Goal: Transaction & Acquisition: Subscribe to service/newsletter

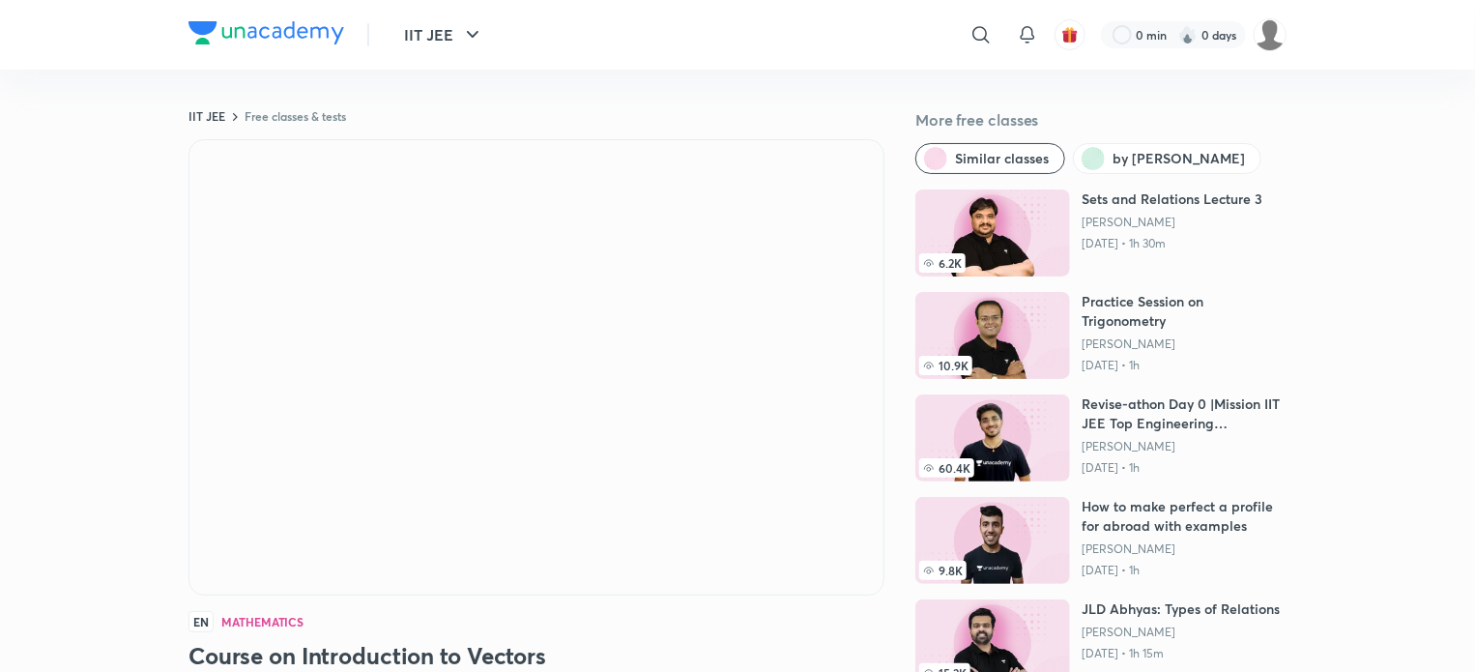
scroll to position [219, 0]
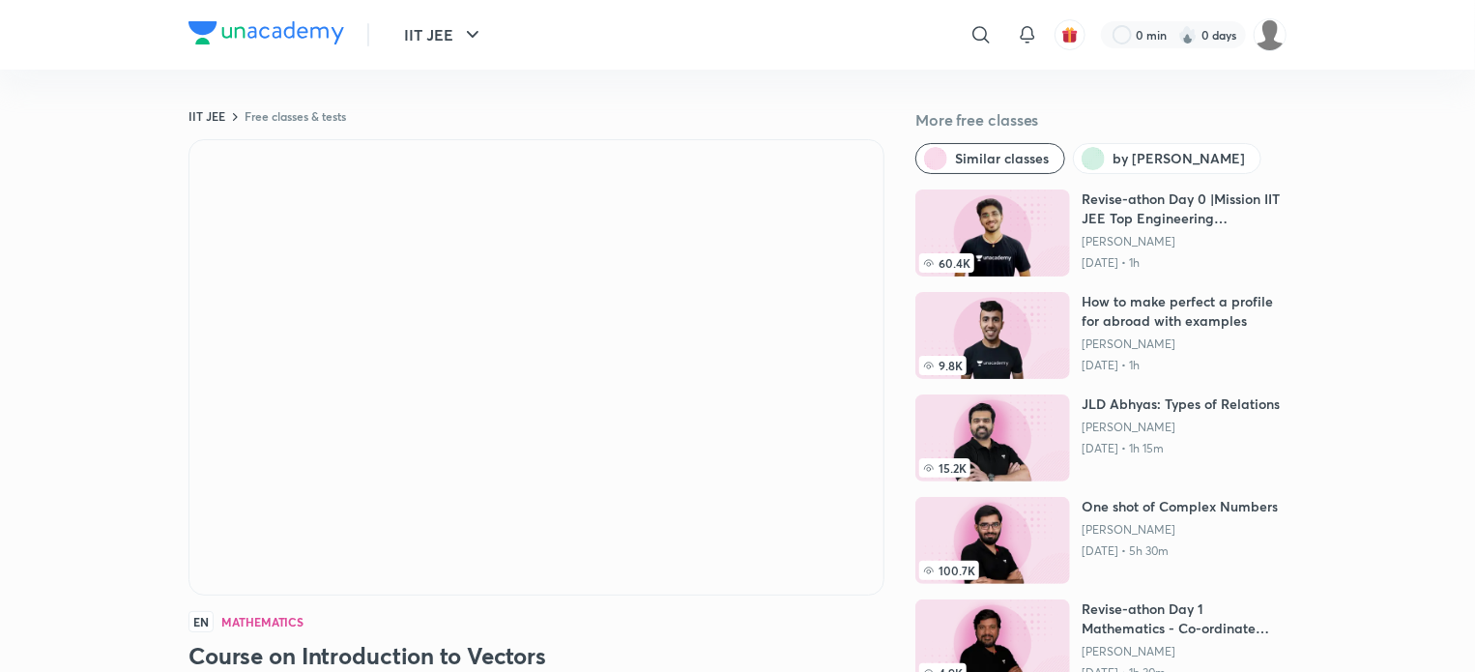
click at [994, 231] on img at bounding box center [992, 232] width 155 height 87
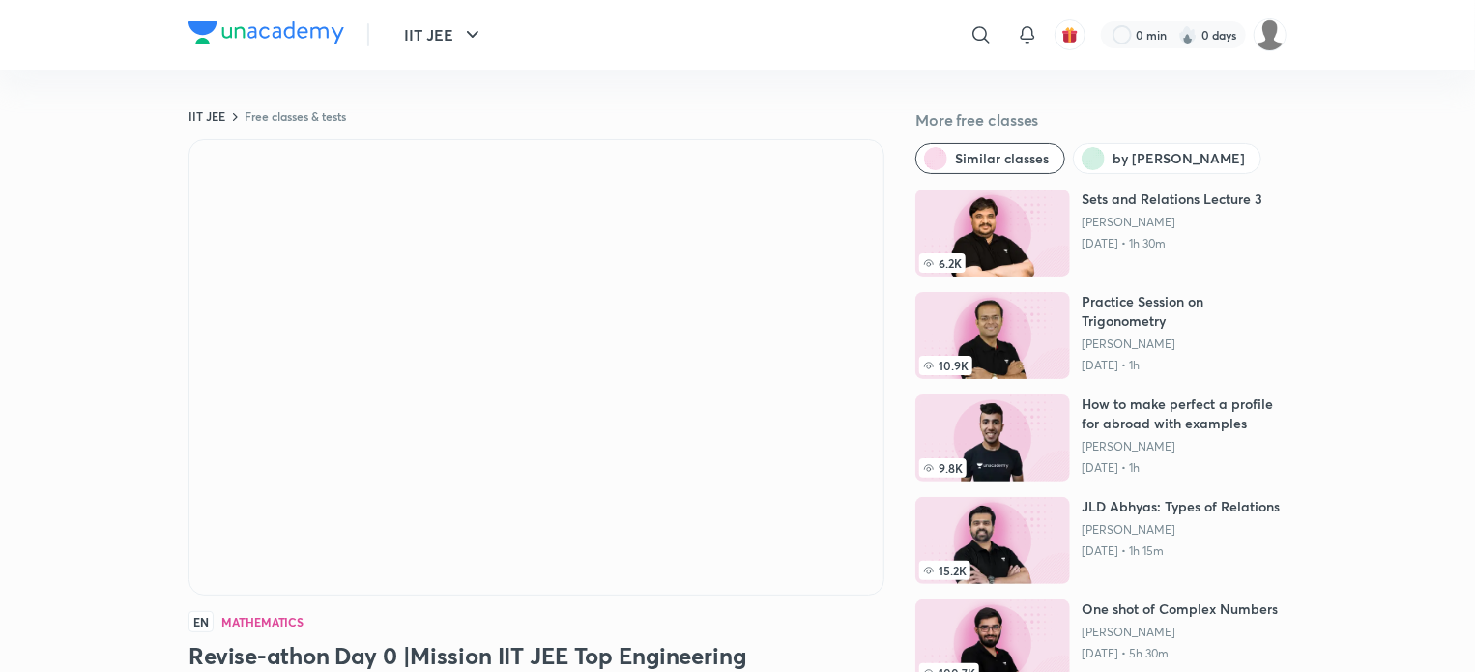
click at [1021, 216] on img at bounding box center [992, 232] width 155 height 87
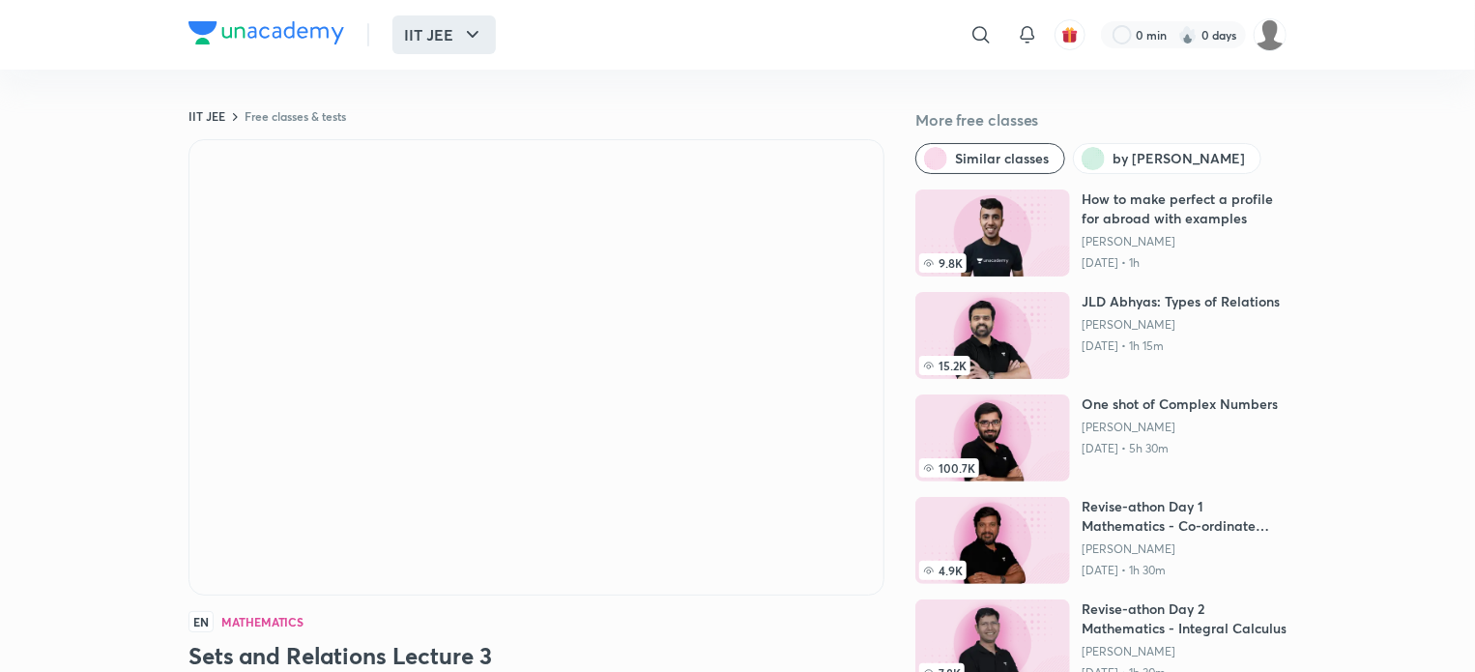
click at [485, 35] on button "IIT JEE" at bounding box center [443, 34] width 103 height 39
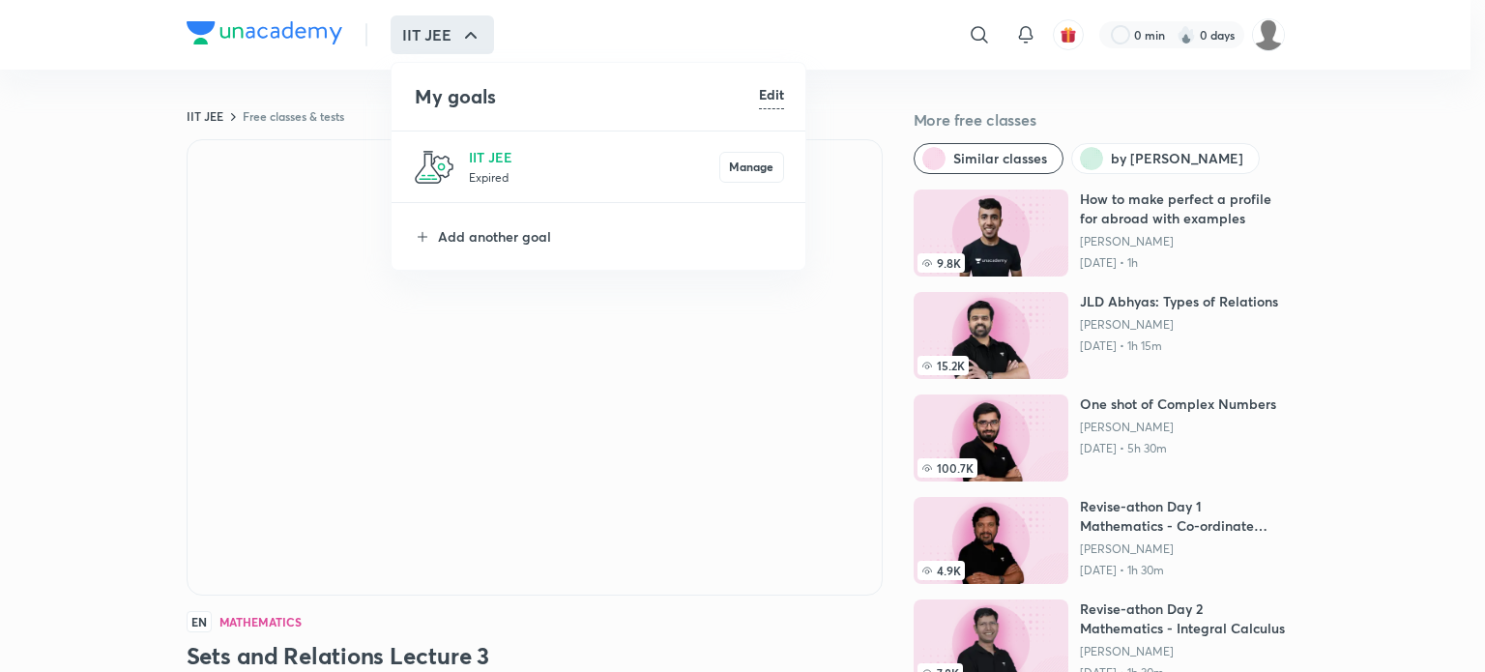
click at [43, 208] on div at bounding box center [742, 336] width 1485 height 672
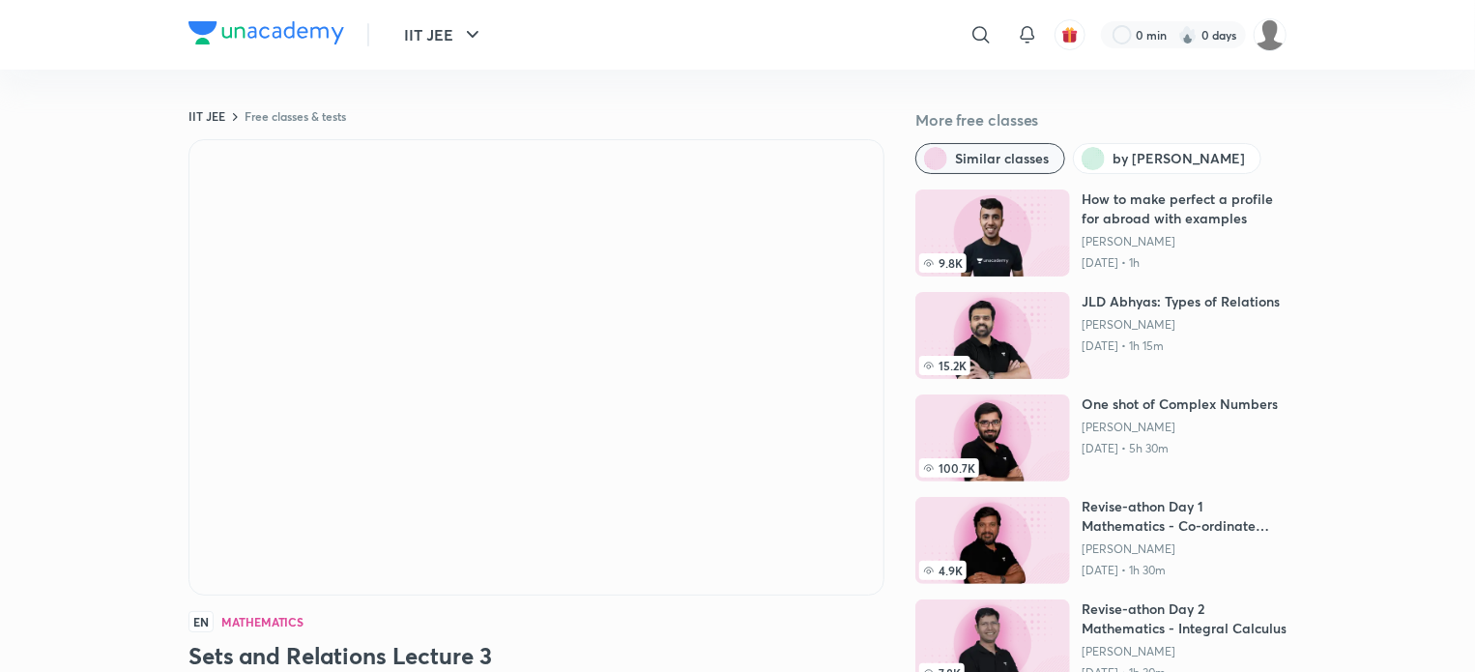
click at [1013, 158] on span "Similar classes" at bounding box center [1002, 158] width 94 height 19
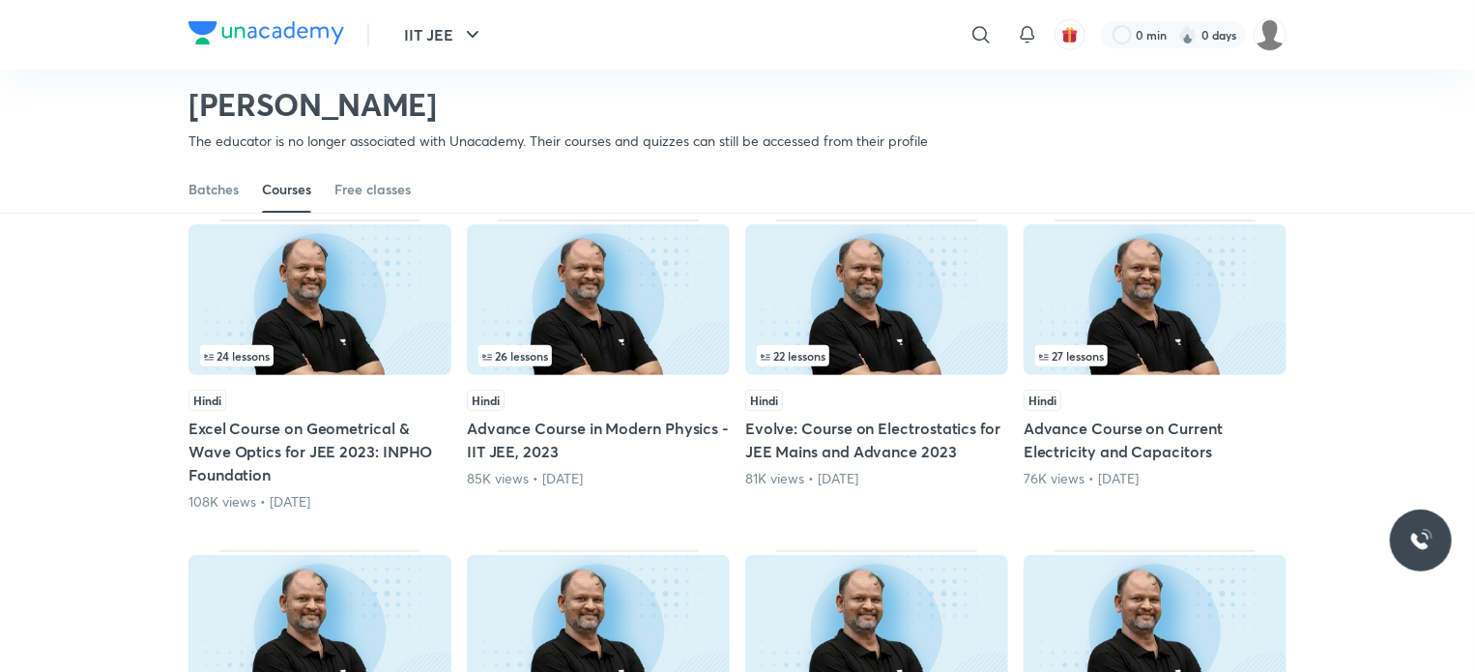
scroll to position [135, 0]
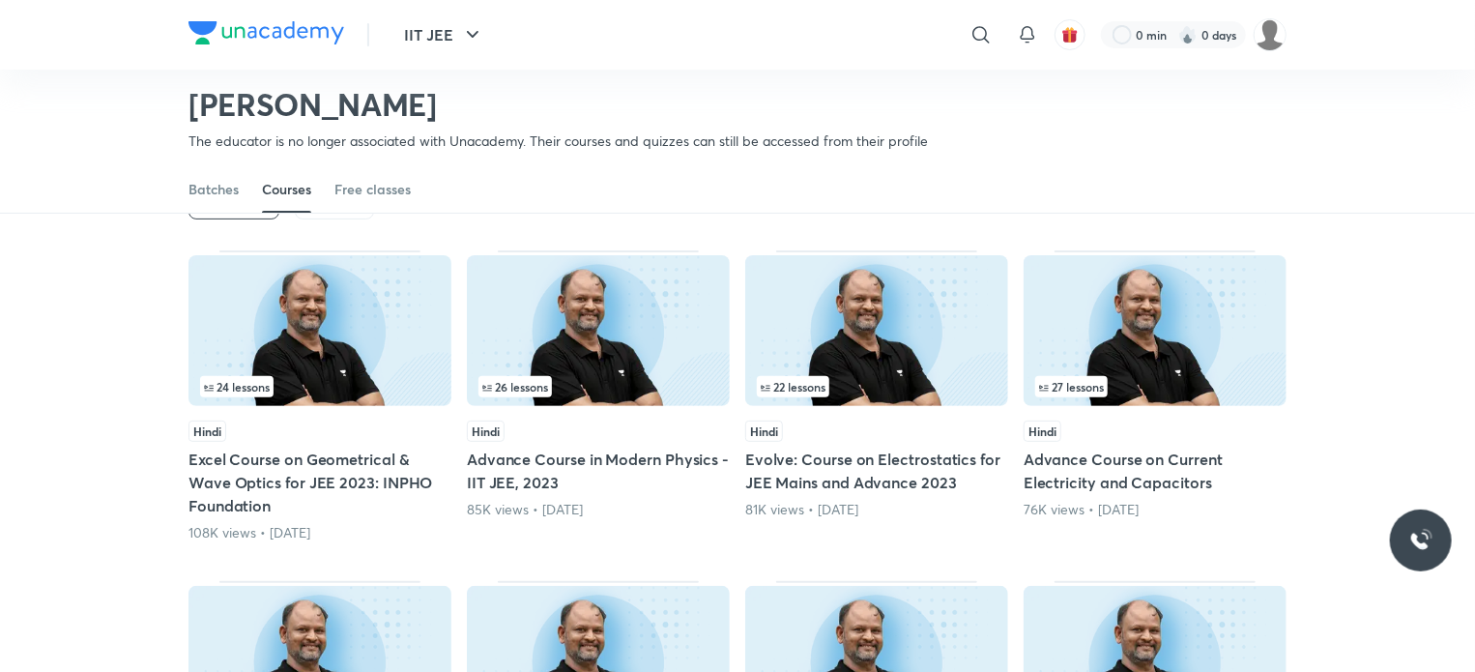
click at [1145, 338] on img at bounding box center [1155, 330] width 263 height 151
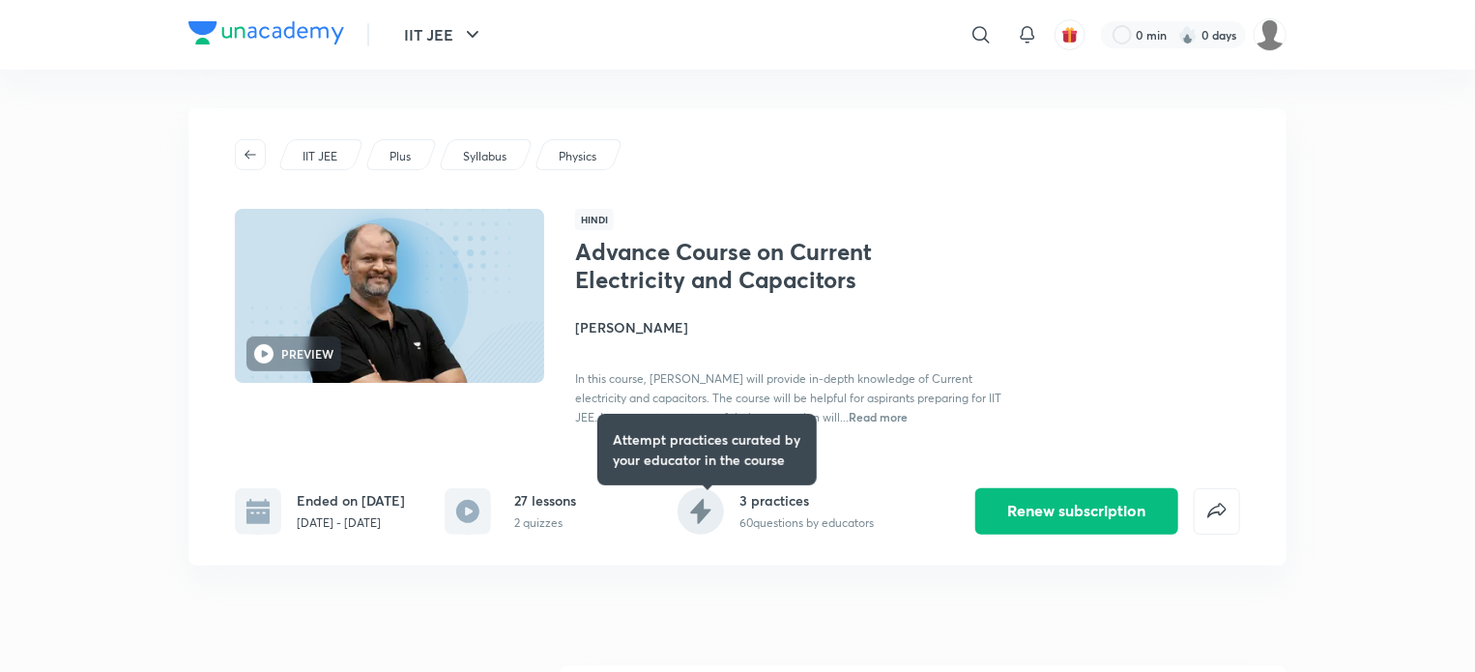
click at [823, 303] on div "Advance Course on Current Electricity and Capacitors Nitin Sachan In this cours…" at bounding box center [791, 332] width 433 height 189
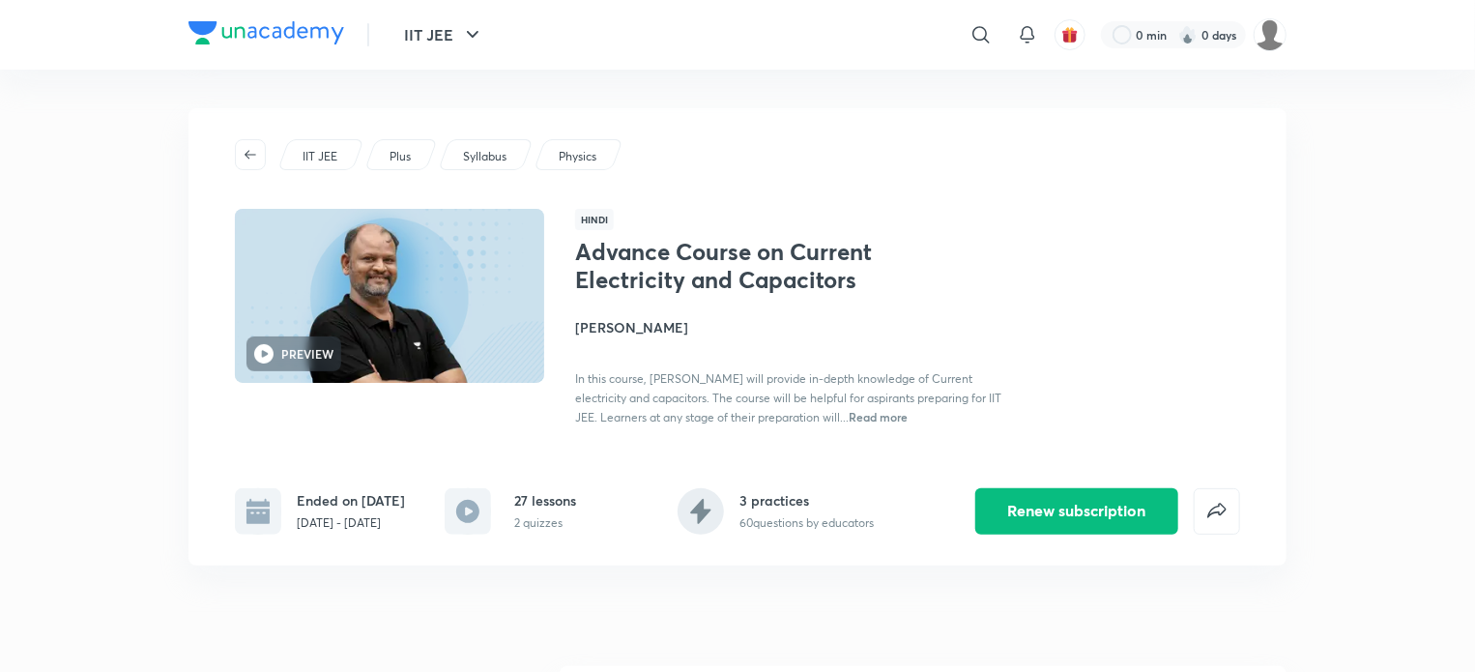
click at [455, 294] on img at bounding box center [389, 296] width 315 height 178
click at [319, 355] on h6 "PREVIEW" at bounding box center [307, 353] width 52 height 17
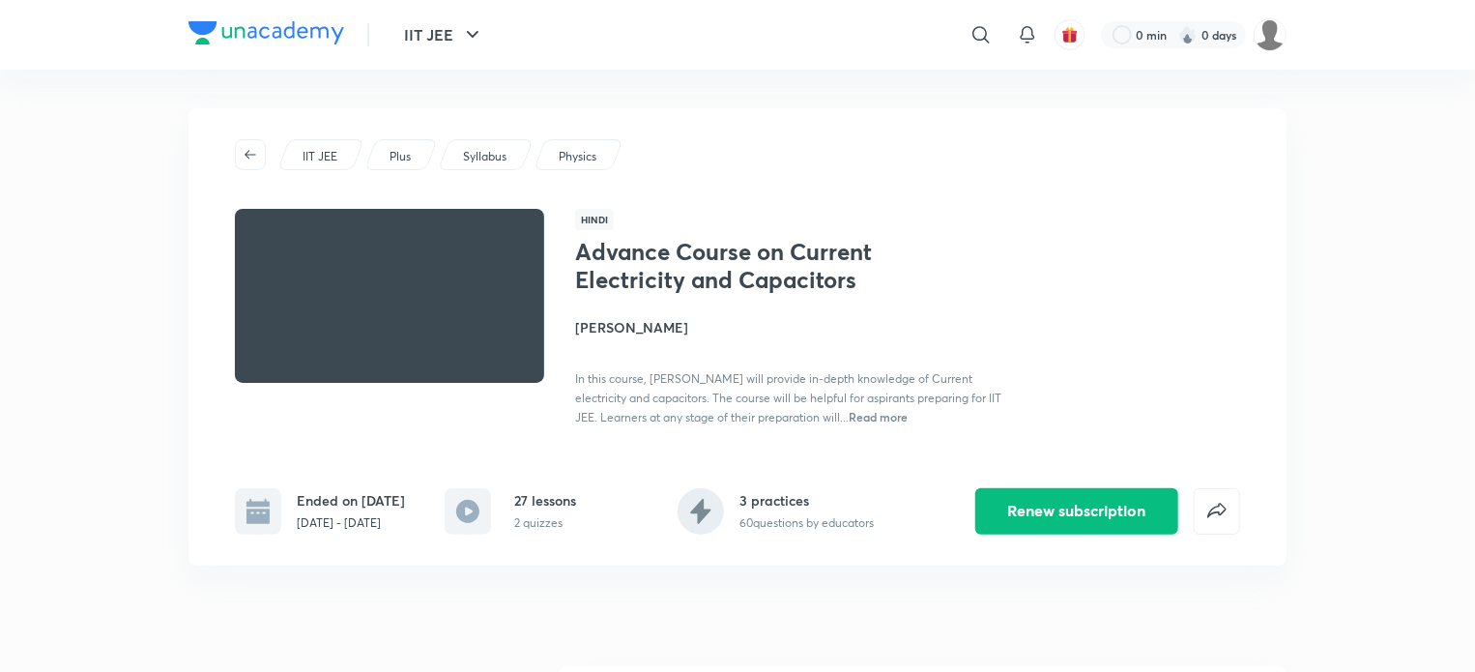
click at [403, 154] on p "Plus" at bounding box center [400, 156] width 21 height 17
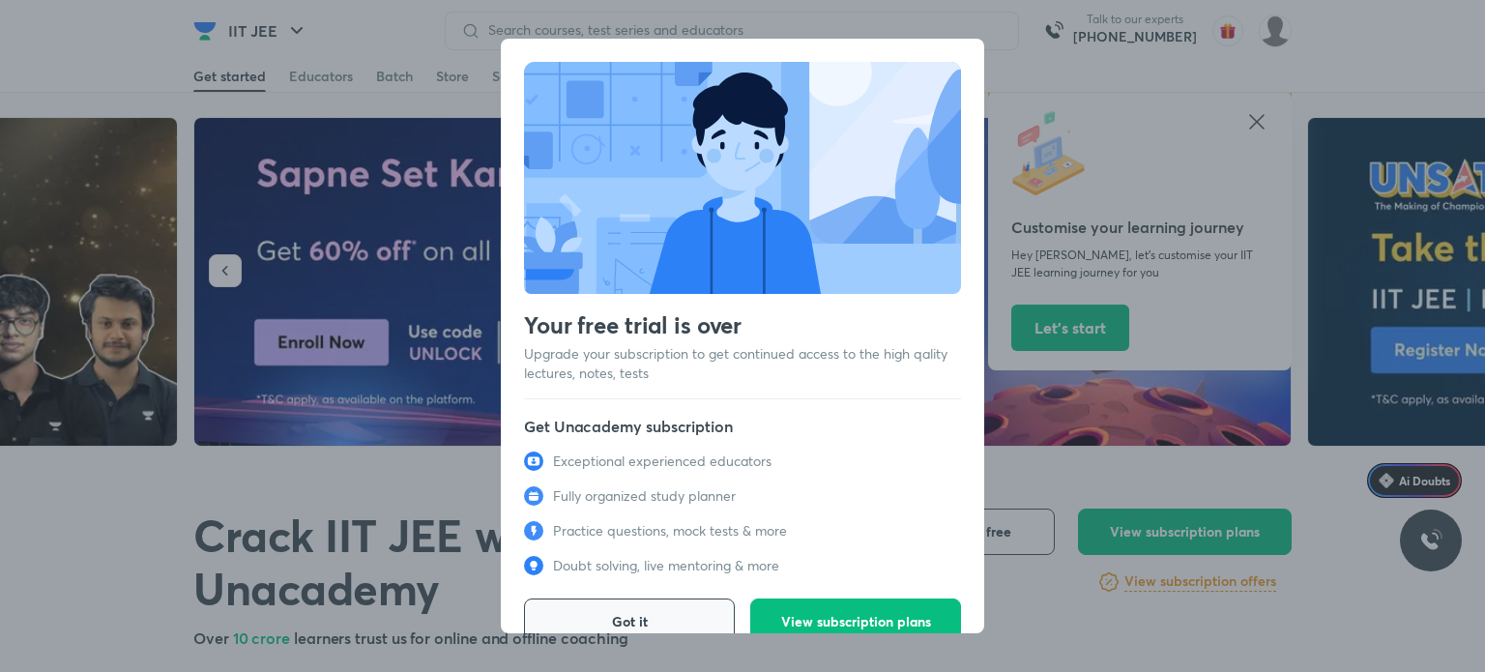
click at [682, 602] on button "Got it" at bounding box center [629, 621] width 211 height 46
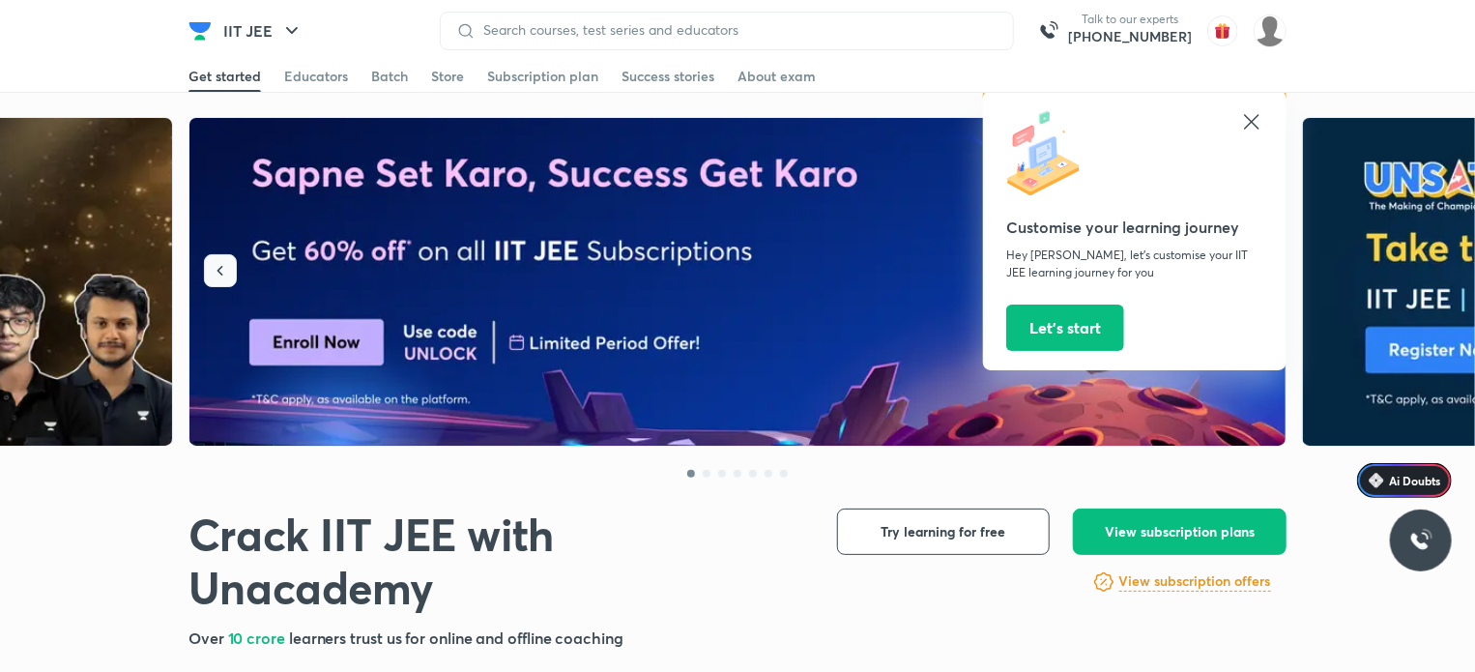
click at [224, 267] on icon "button" at bounding box center [220, 270] width 19 height 19
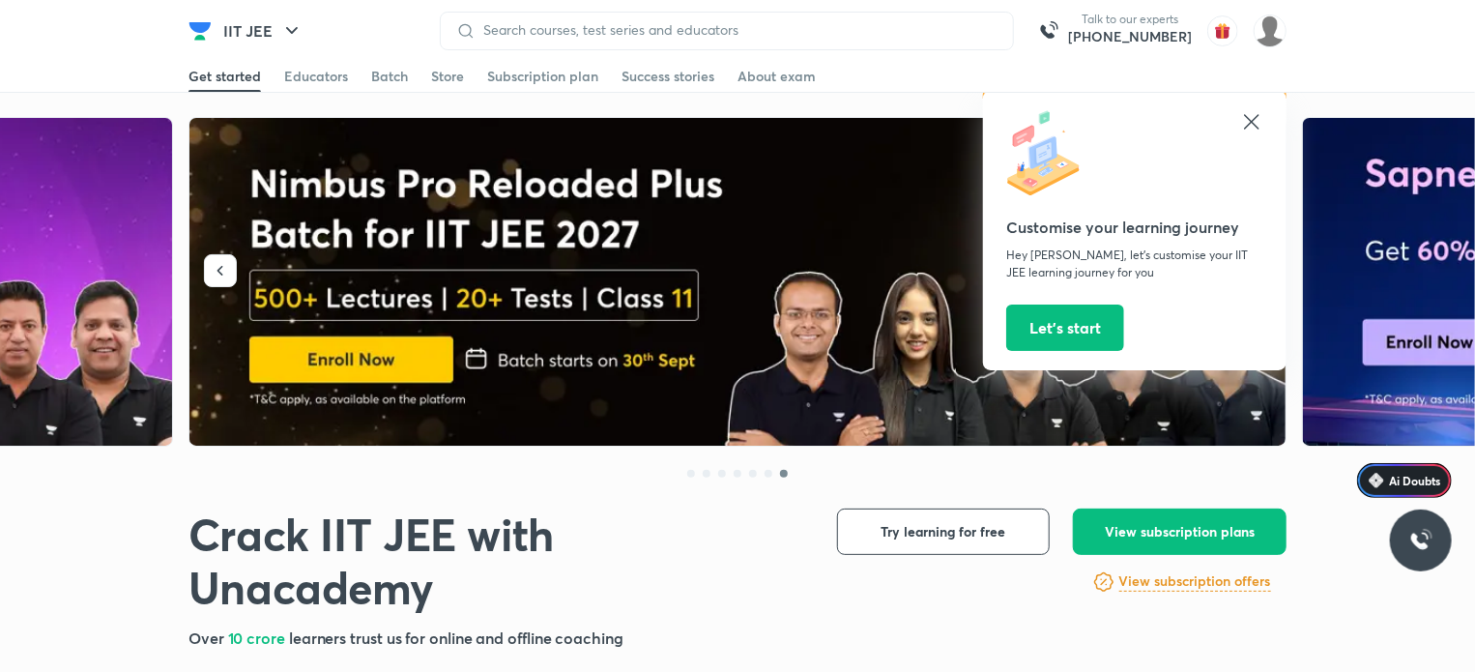
click at [1261, 119] on icon at bounding box center [1251, 121] width 23 height 23
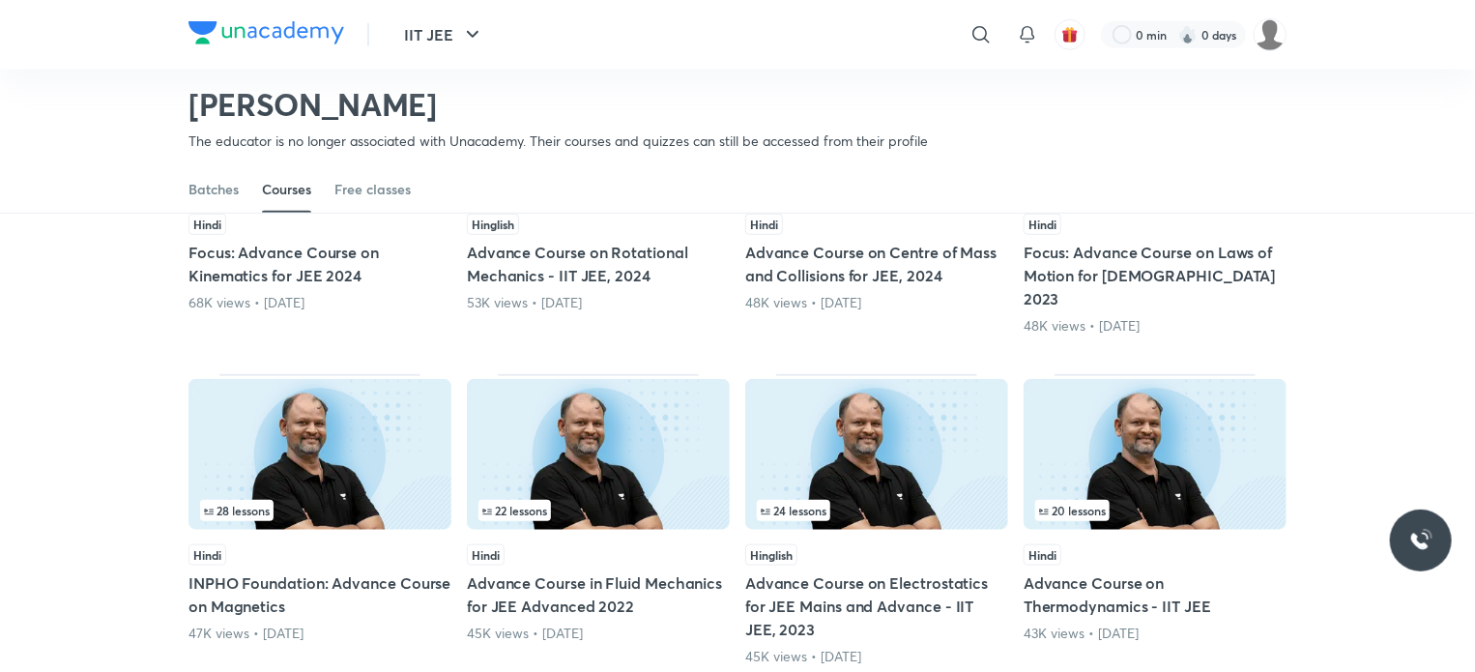
scroll to position [661, 0]
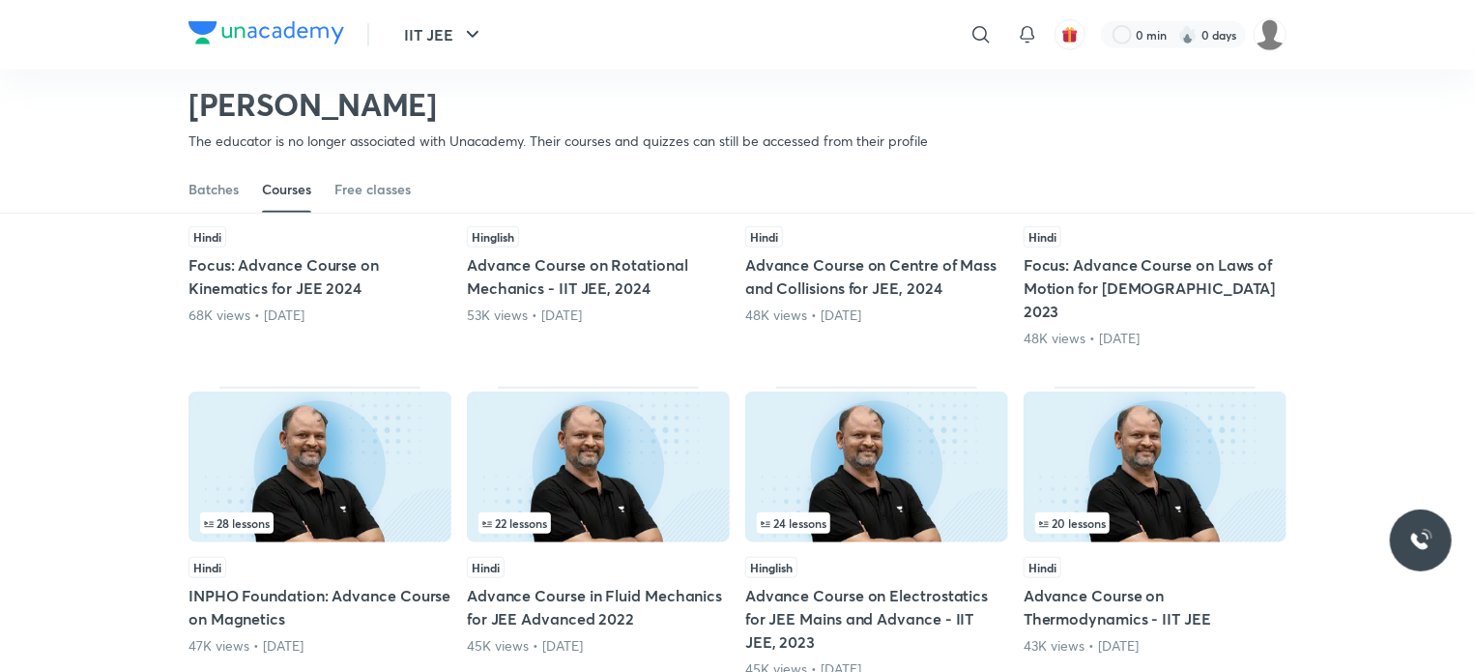
click at [858, 436] on img at bounding box center [876, 467] width 263 height 151
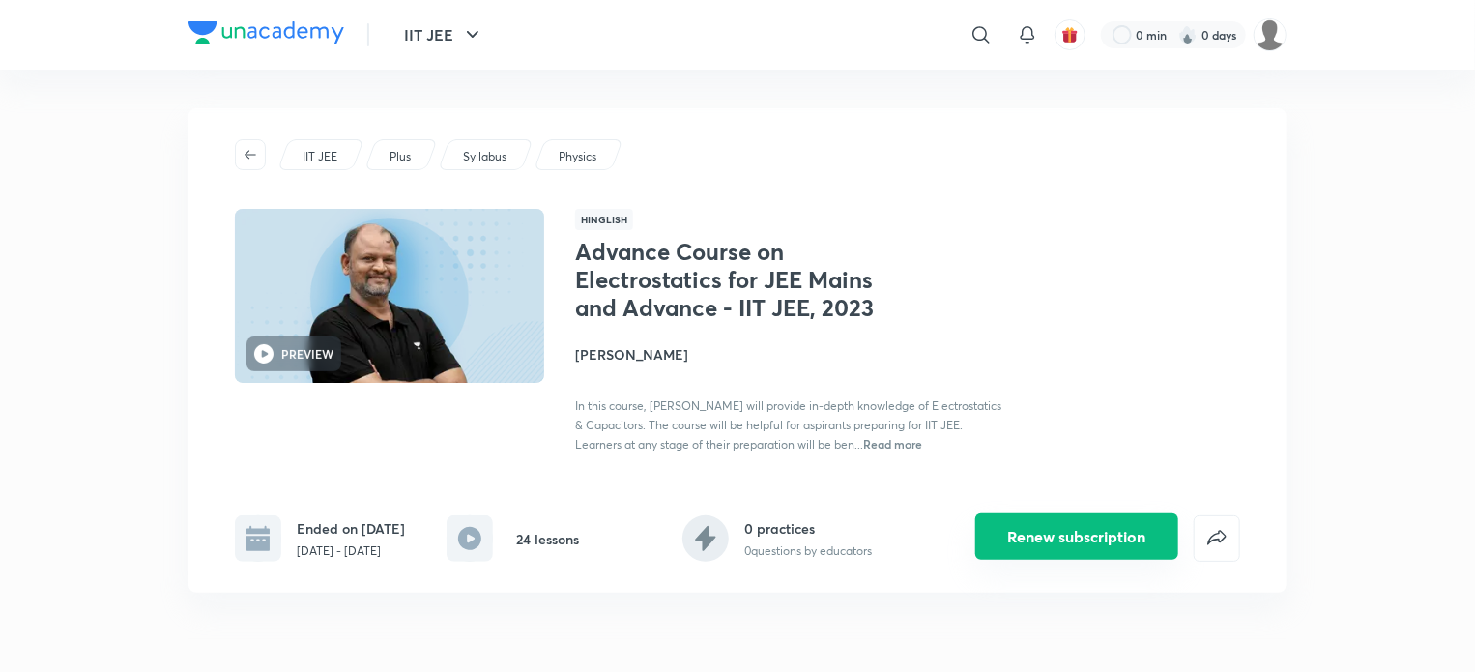
click at [1080, 552] on button "Renew subscription" at bounding box center [1076, 536] width 203 height 46
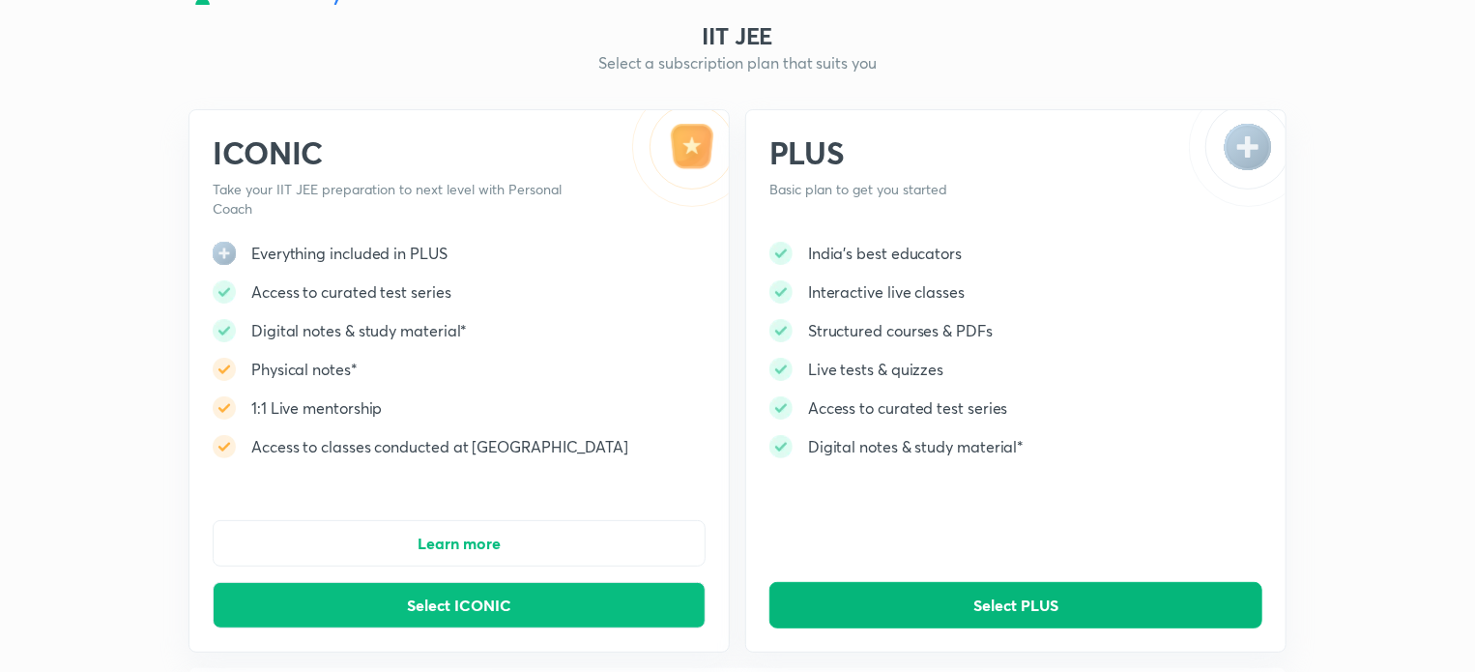
scroll to position [35, 0]
click at [893, 610] on button "Select PLUS" at bounding box center [1015, 604] width 493 height 46
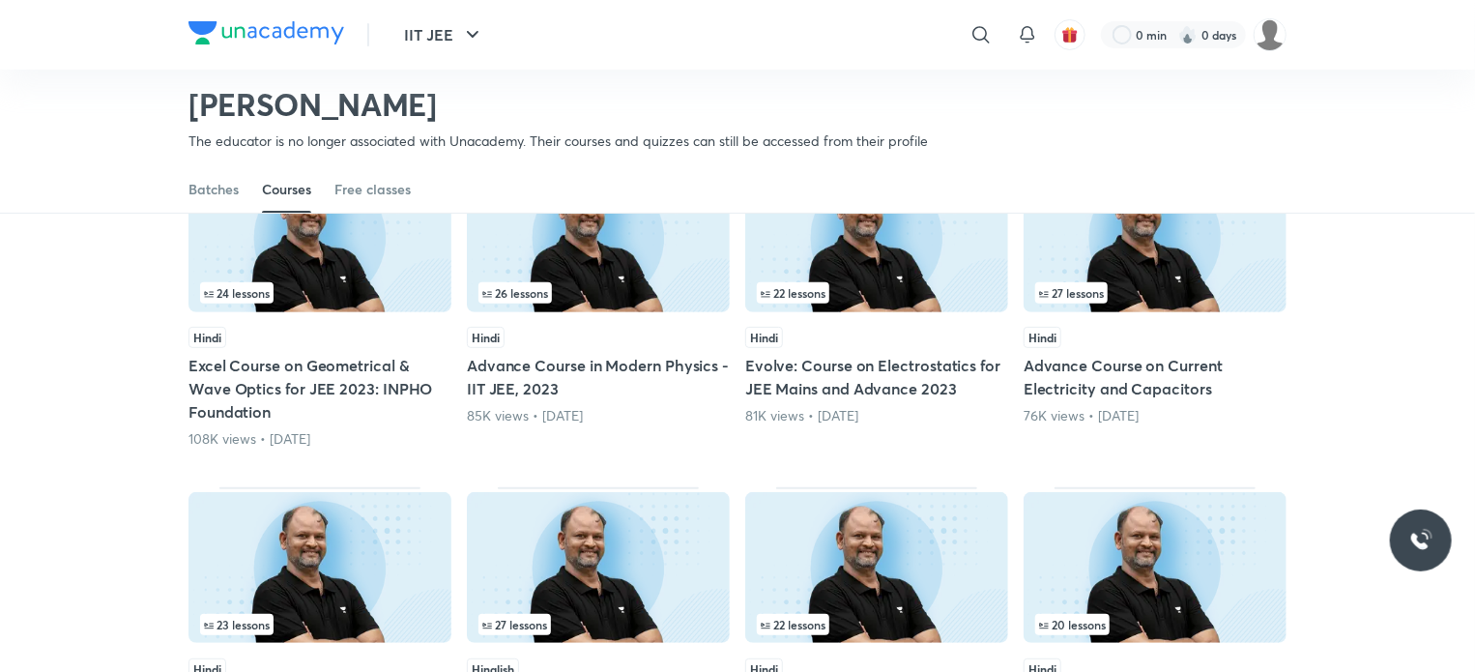
scroll to position [230, 0]
click at [309, 343] on div "Hindi" at bounding box center [320, 336] width 263 height 21
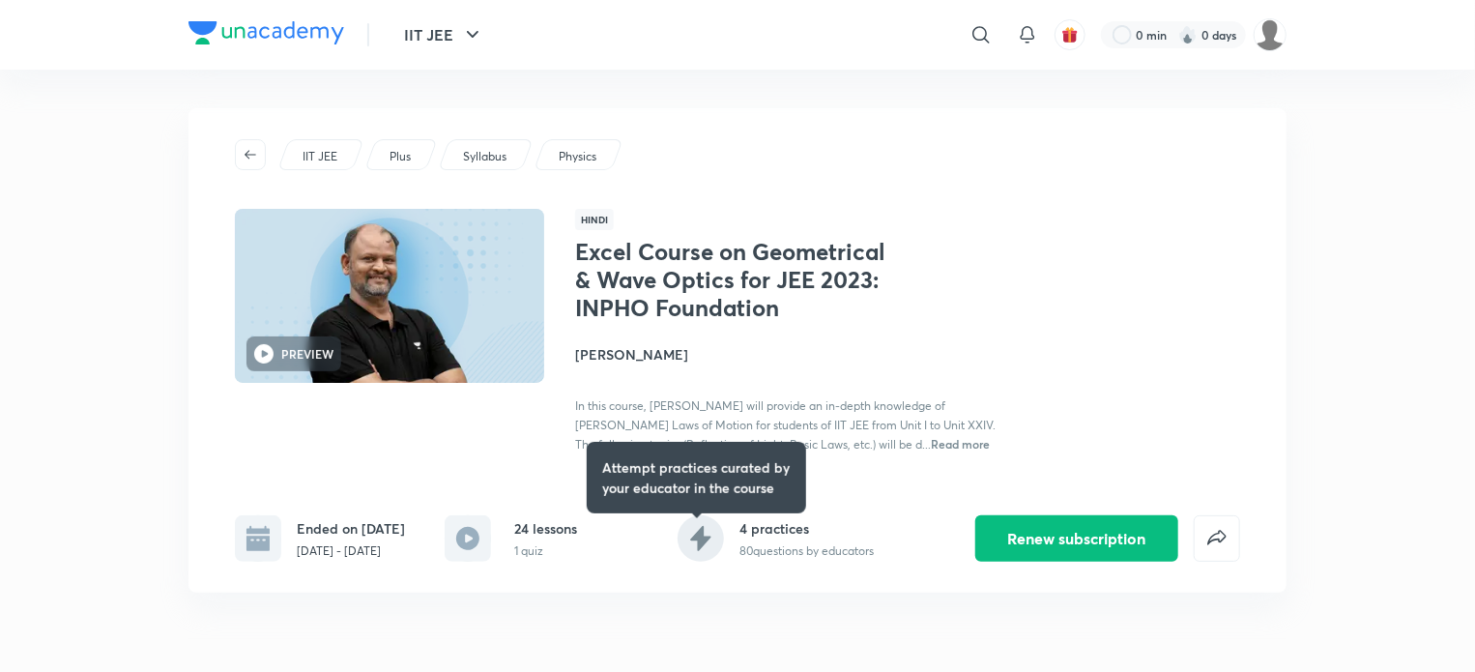
click at [773, 349] on h4 "Nitin Sachan" at bounding box center [791, 354] width 433 height 20
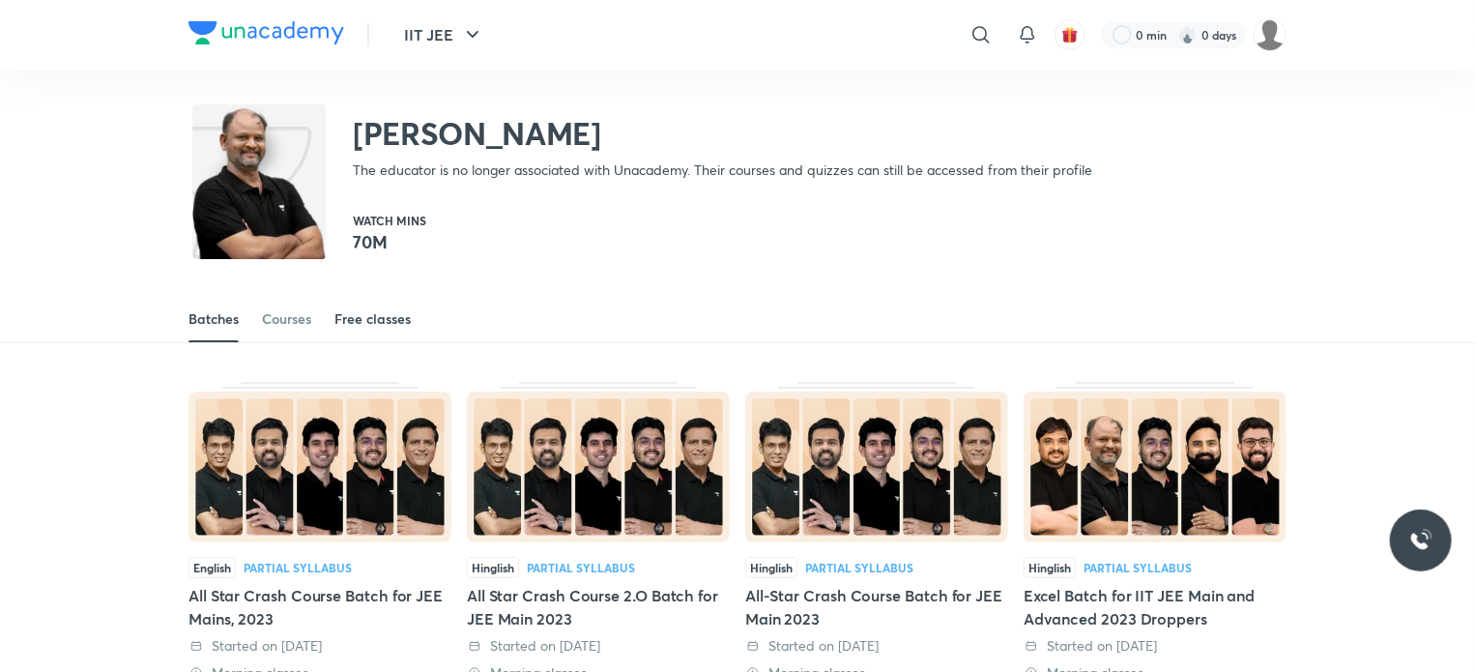
click at [344, 322] on div "Free classes" at bounding box center [372, 318] width 76 height 19
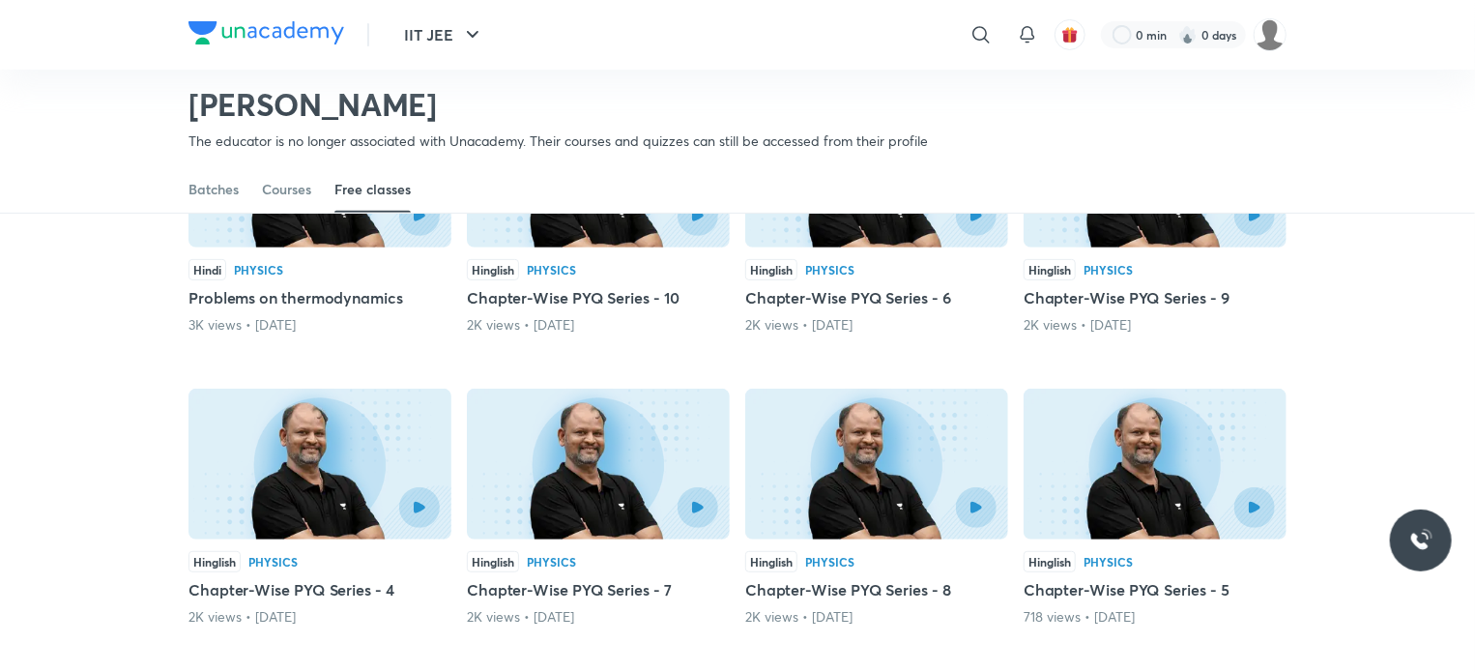
scroll to position [288, 0]
click at [924, 483] on img at bounding box center [876, 465] width 263 height 151
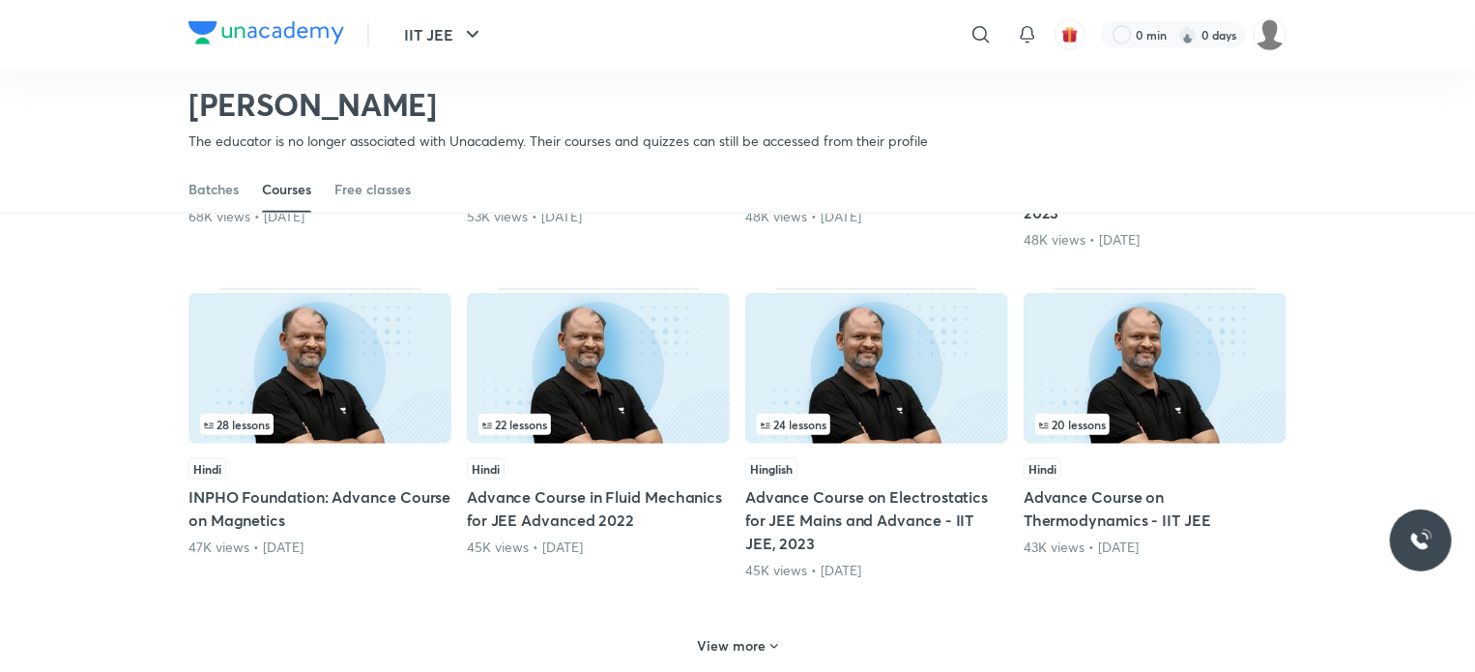
scroll to position [762, 0]
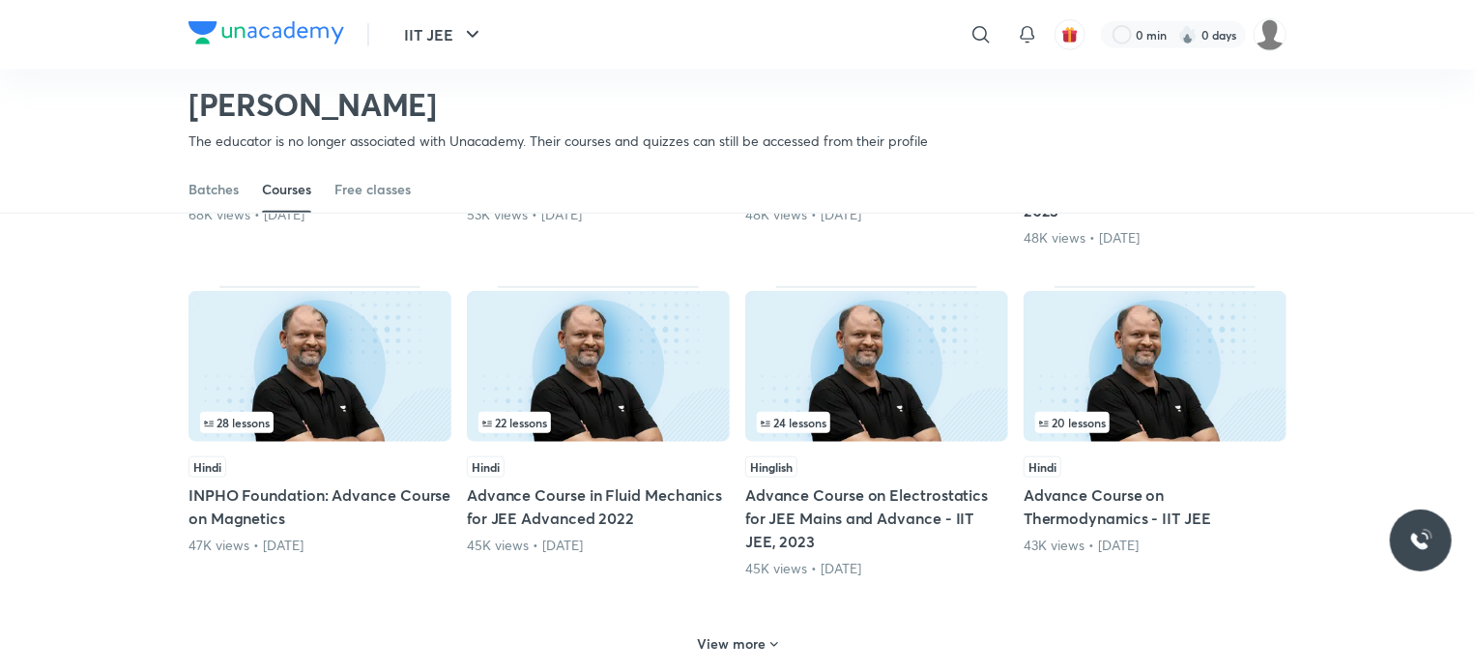
click at [747, 634] on h6 "View more" at bounding box center [732, 643] width 69 height 19
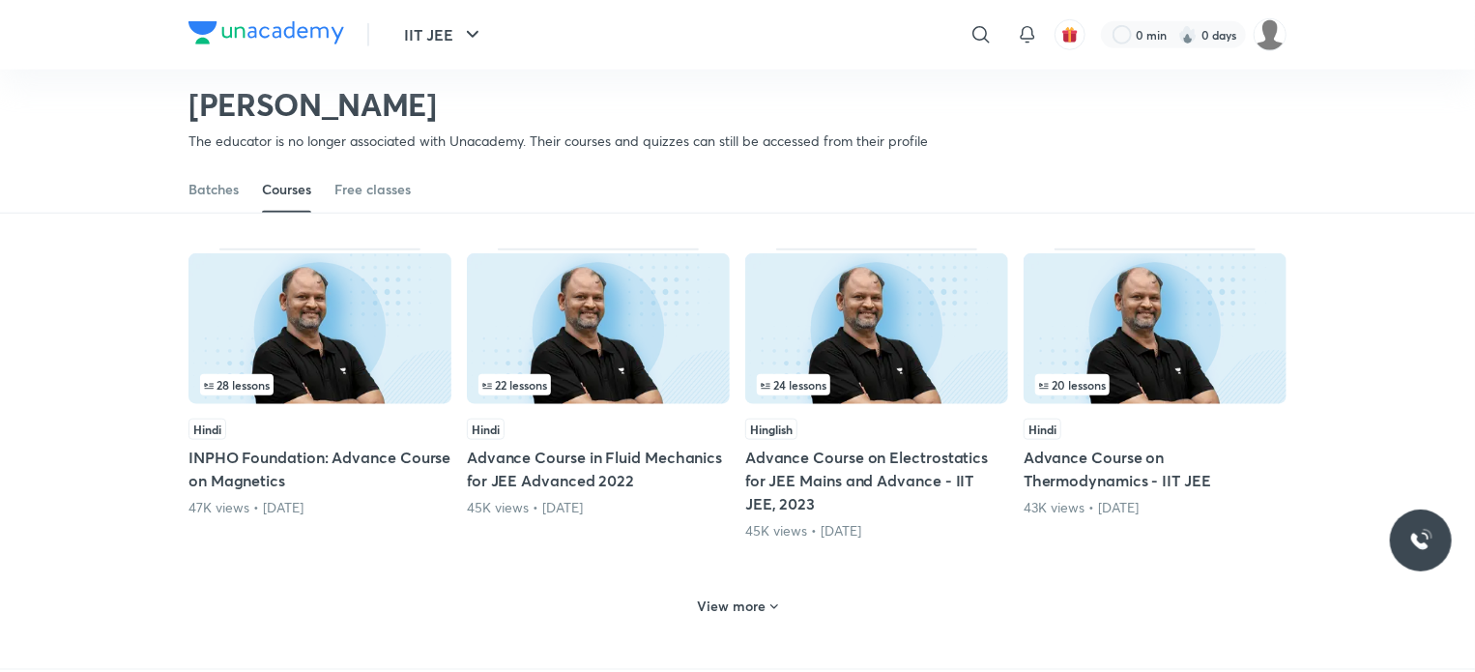
scroll to position [800, 0]
click at [1070, 312] on img at bounding box center [1155, 327] width 263 height 151
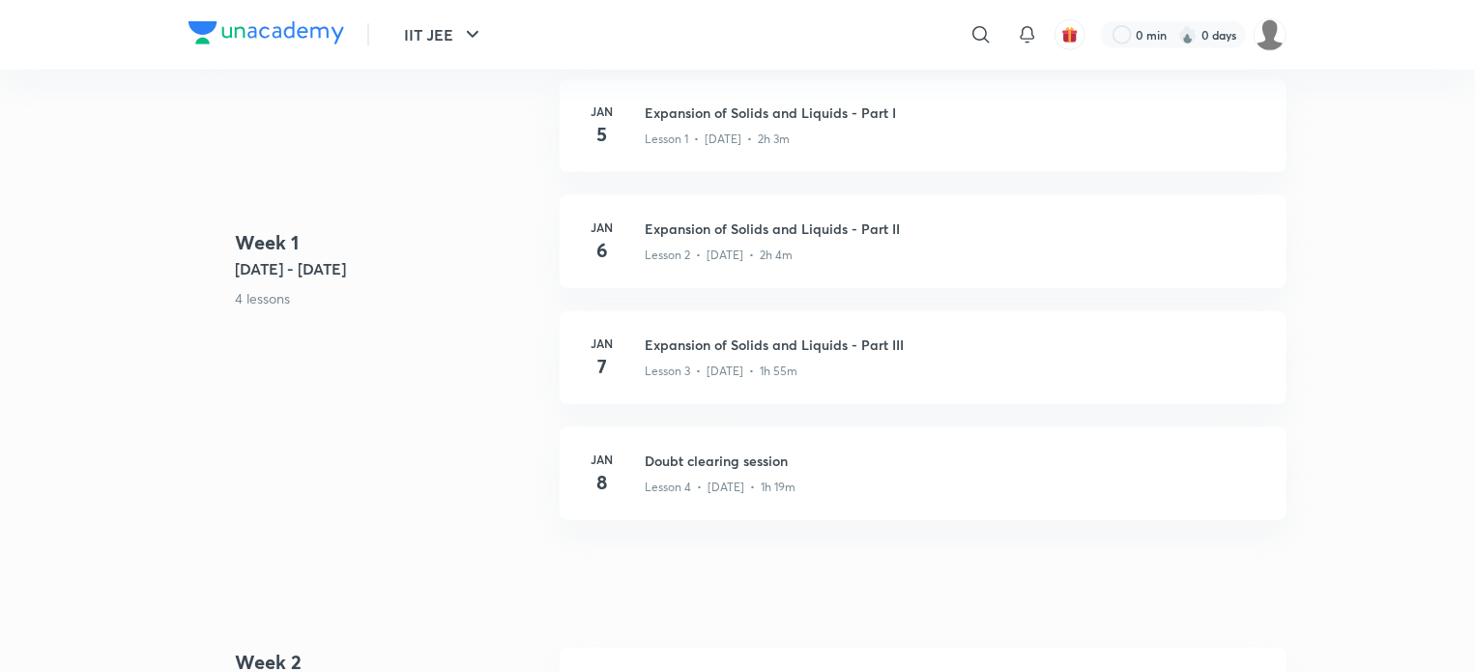
scroll to position [588, 0]
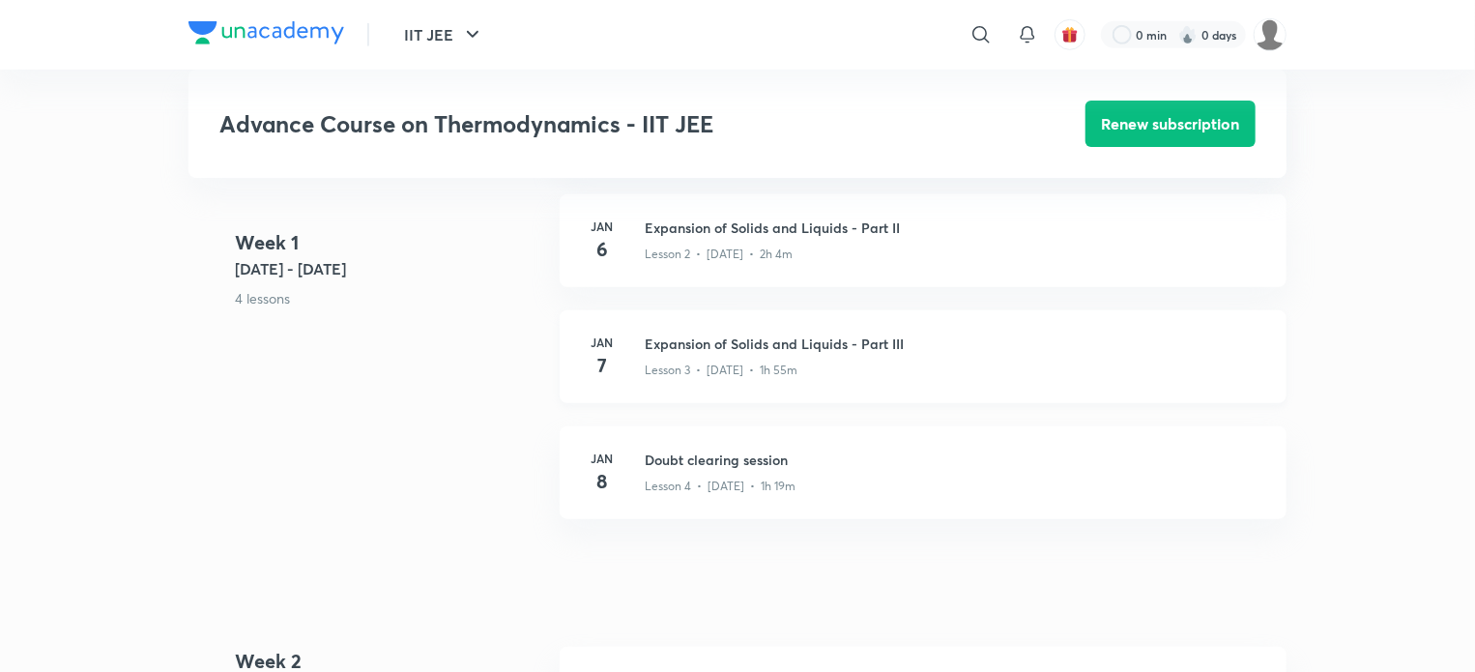
click at [724, 378] on div "Jan 7 Expansion of Solids and Liquids - Part III Lesson 3 • Jan 7 • 1h 55m" at bounding box center [923, 356] width 727 height 93
click at [874, 274] on div "Jan 6 Expansion of Solids and Liquids - Part II Lesson 2 • Jan 6 • 2h 4m" at bounding box center [923, 240] width 727 height 93
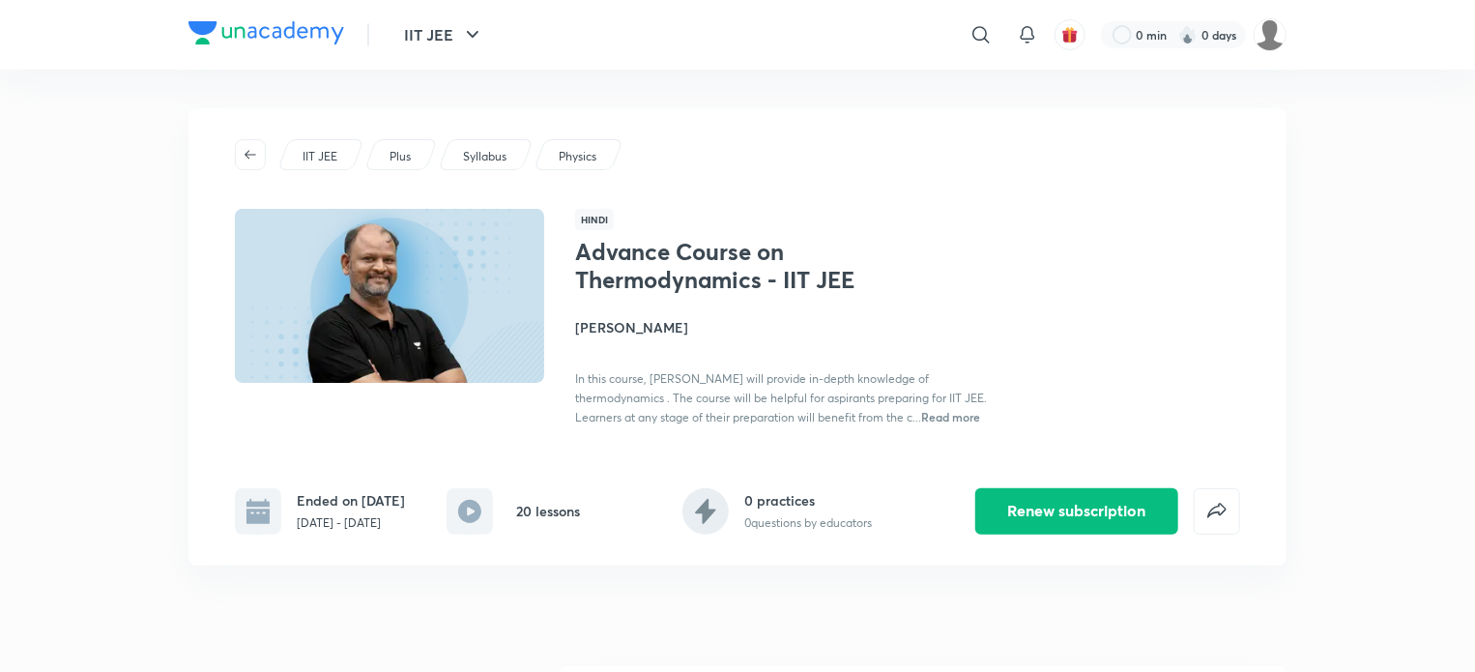
scroll to position [800, 0]
